Goal: Information Seeking & Learning: Learn about a topic

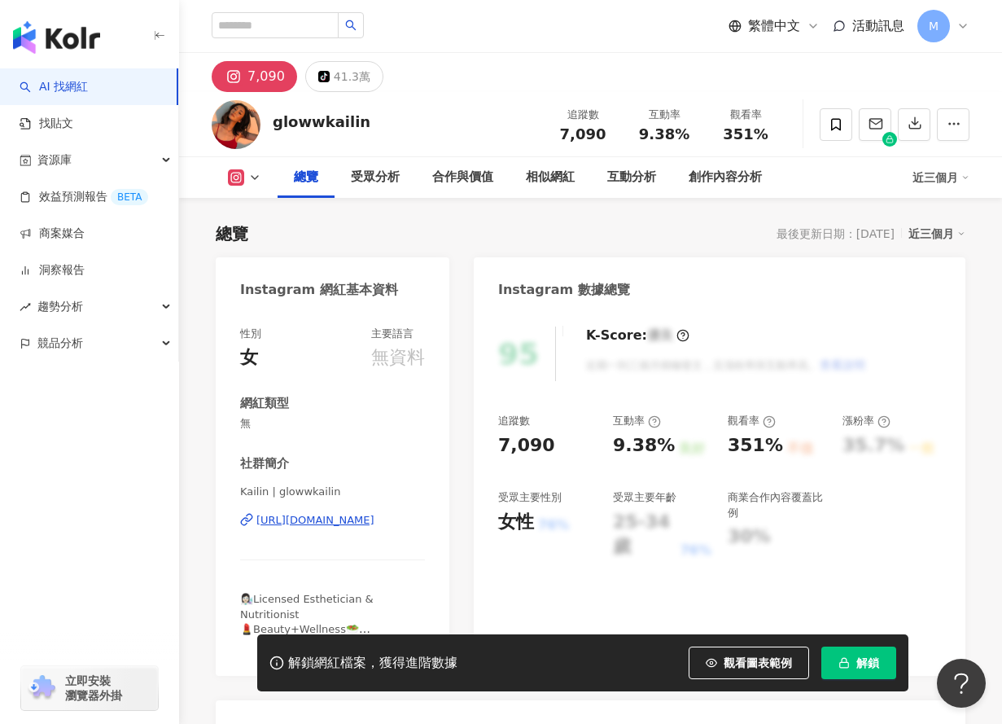
click at [877, 663] on span "解鎖" at bounding box center [867, 662] width 23 height 13
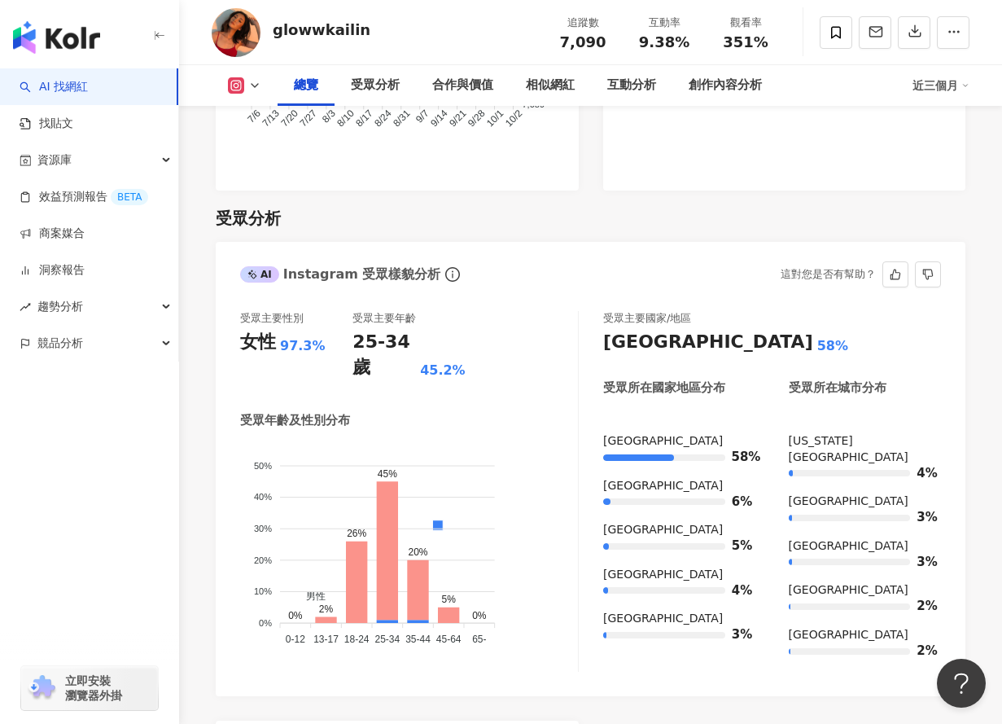
scroll to position [1392, 0]
